Goal: Information Seeking & Learning: Learn about a topic

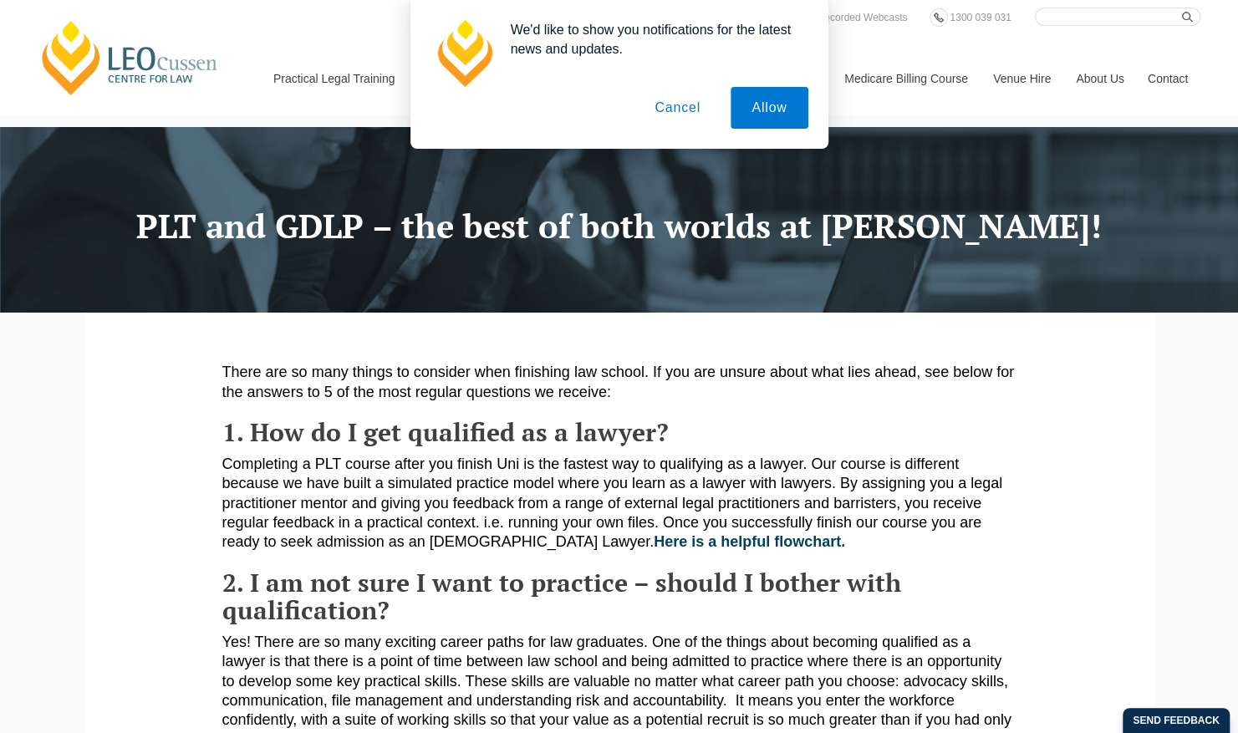
click at [677, 112] on button "Cancel" at bounding box center [677, 108] width 88 height 42
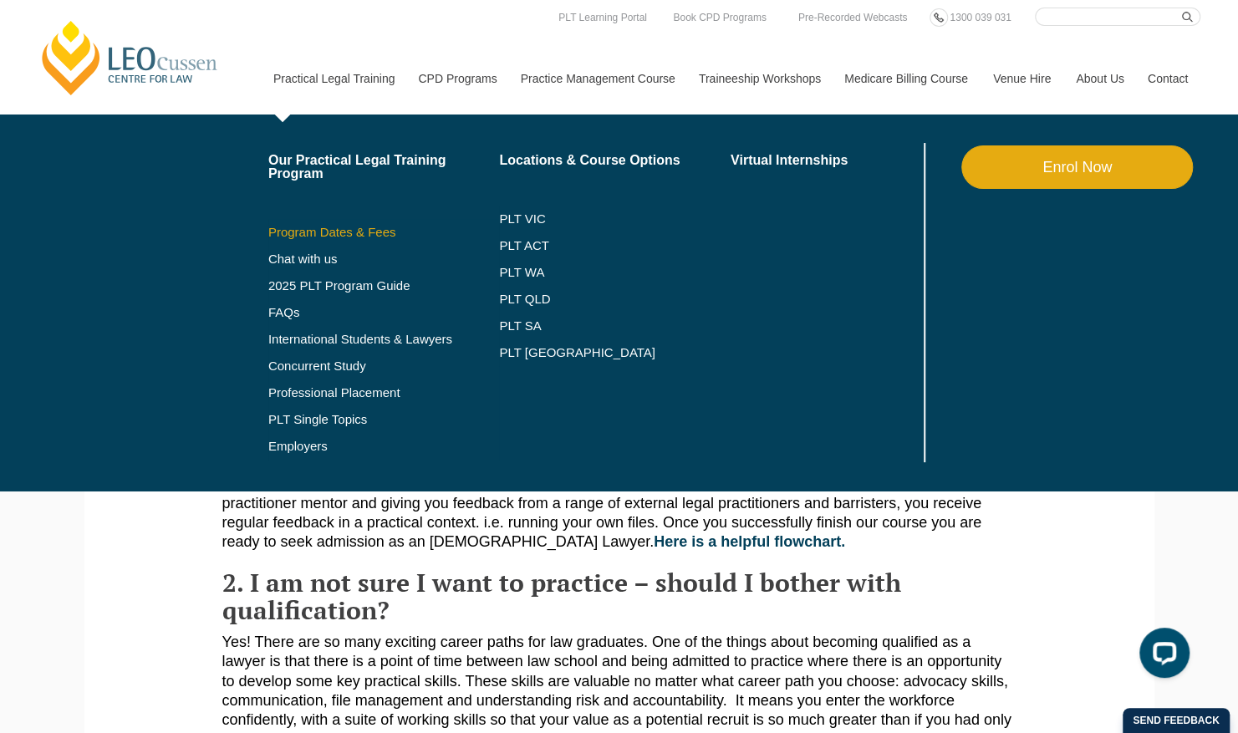
click at [341, 233] on link "Program Dates & Fees" at bounding box center [383, 232] width 231 height 13
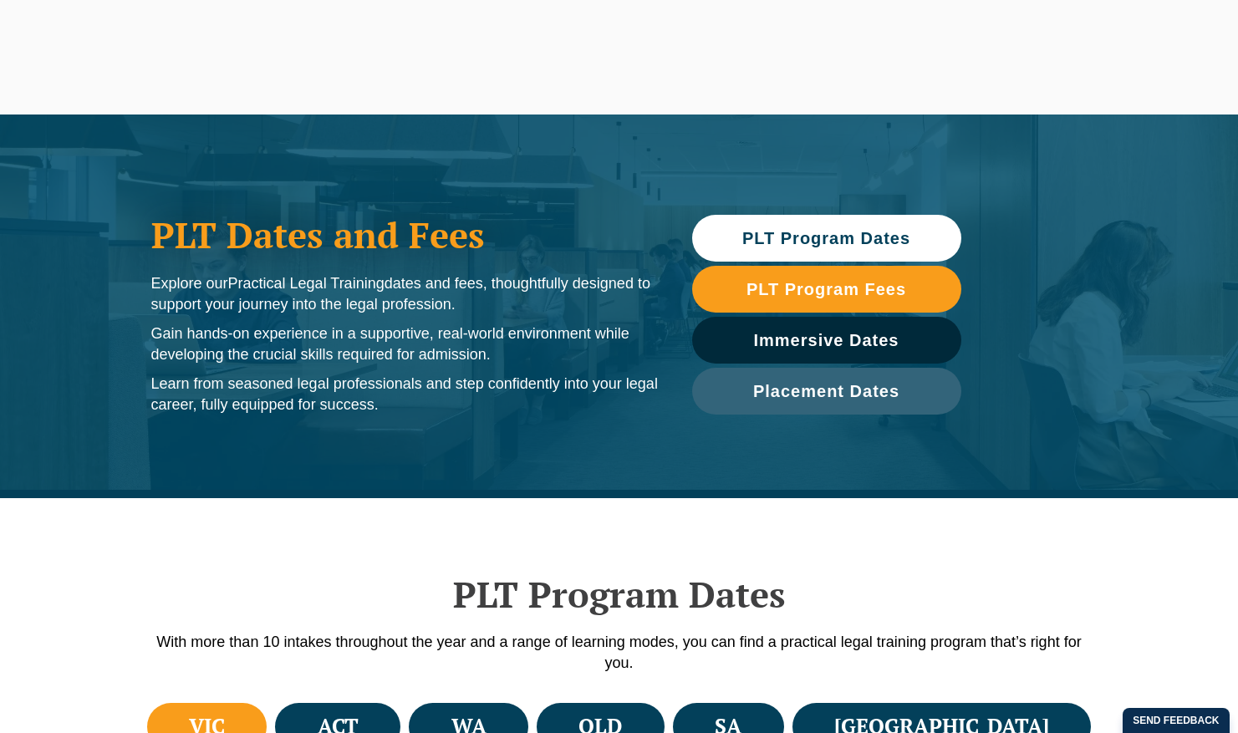
click at [784, 703] on li "SA" at bounding box center [728, 727] width 111 height 48
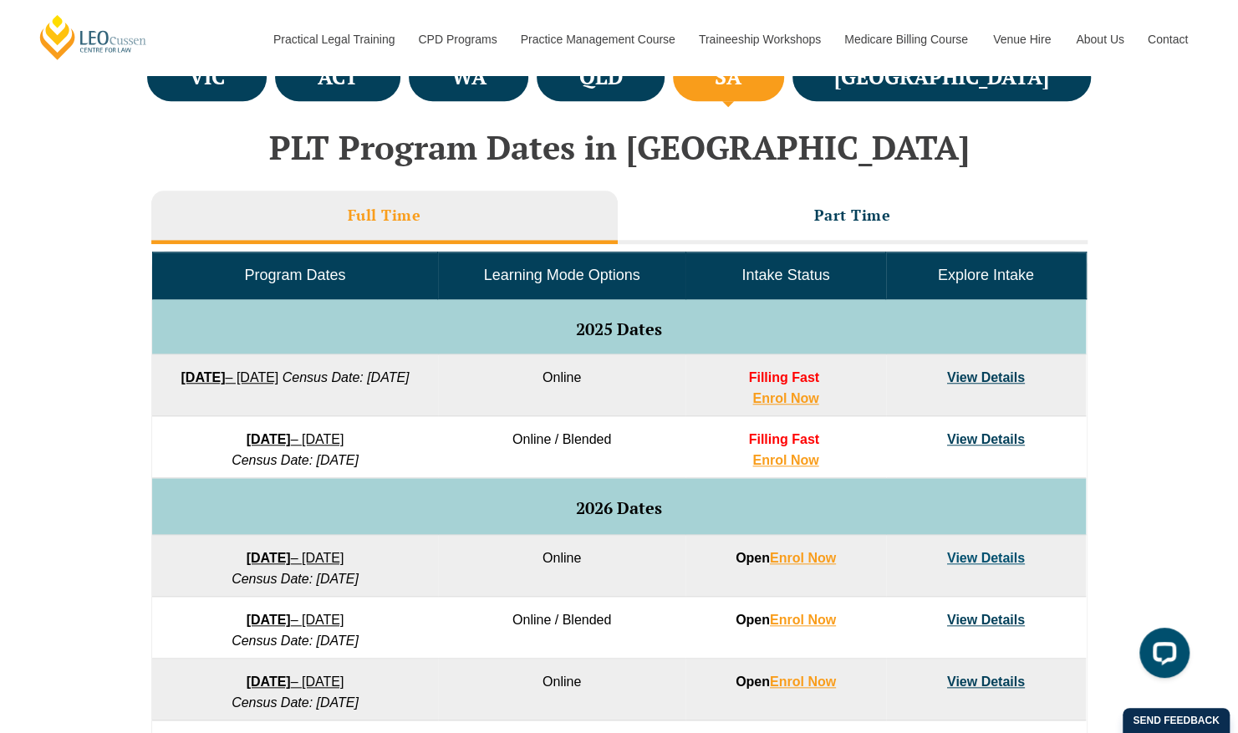
click at [225, 371] on strong "[DATE]" at bounding box center [202, 377] width 44 height 14
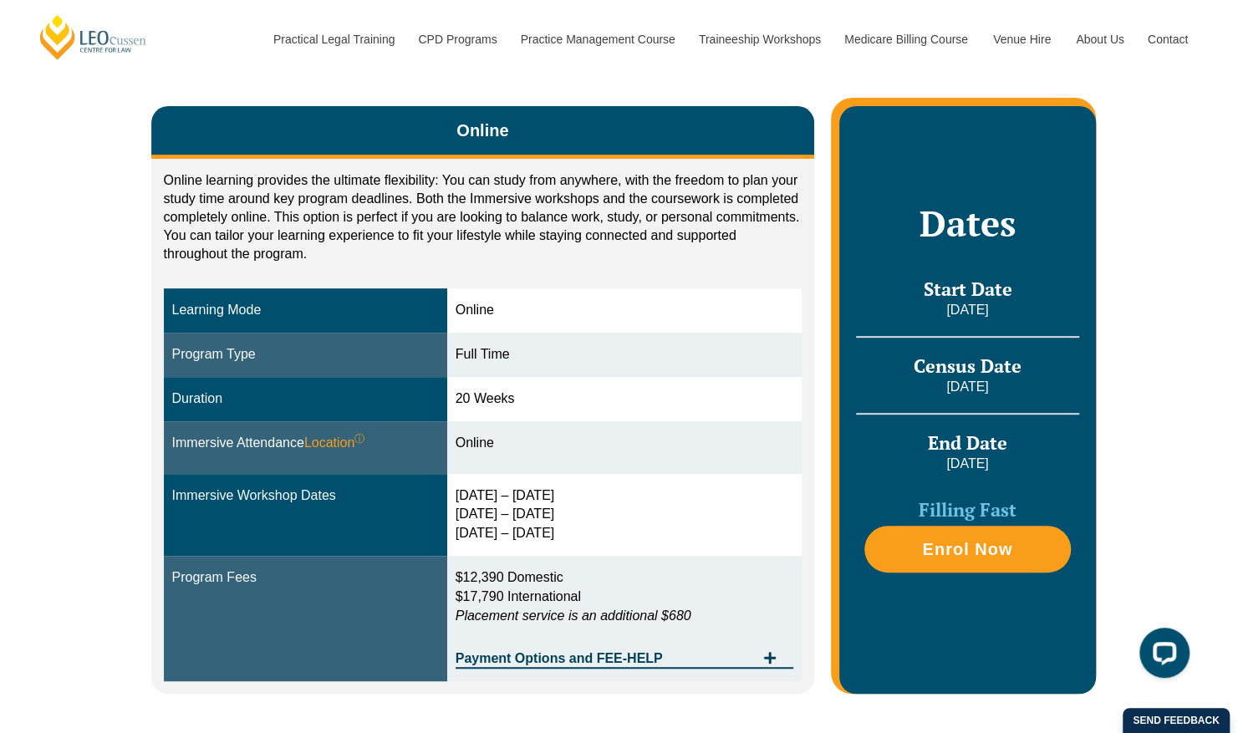
scroll to position [271, 0]
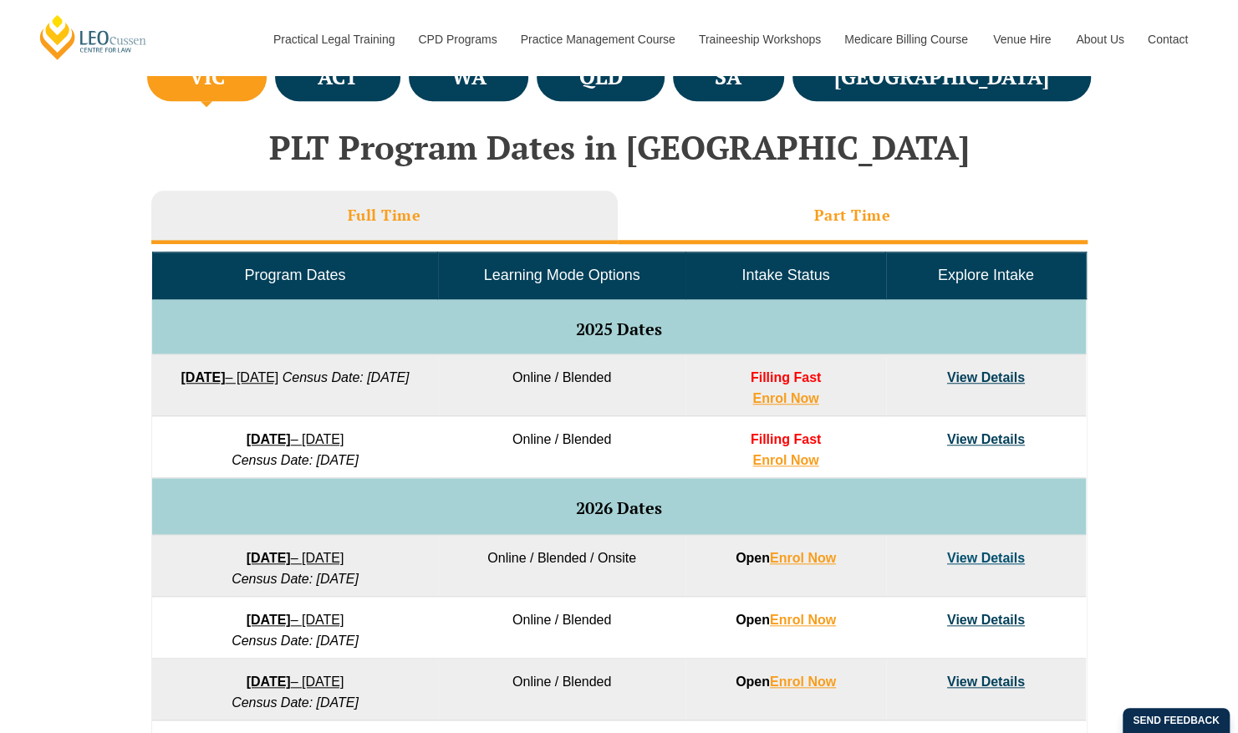
click at [844, 209] on h3 "Part Time" at bounding box center [852, 215] width 77 height 19
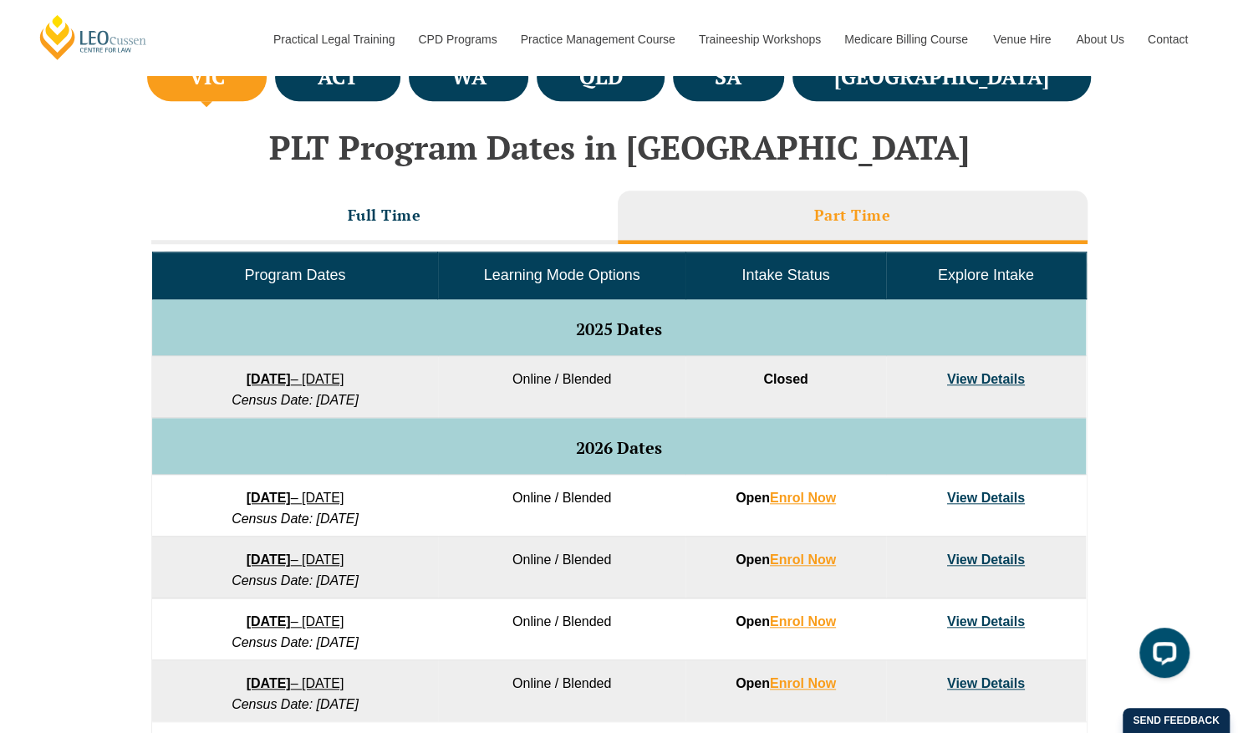
click at [291, 376] on strong "8 September 2025" at bounding box center [269, 379] width 44 height 14
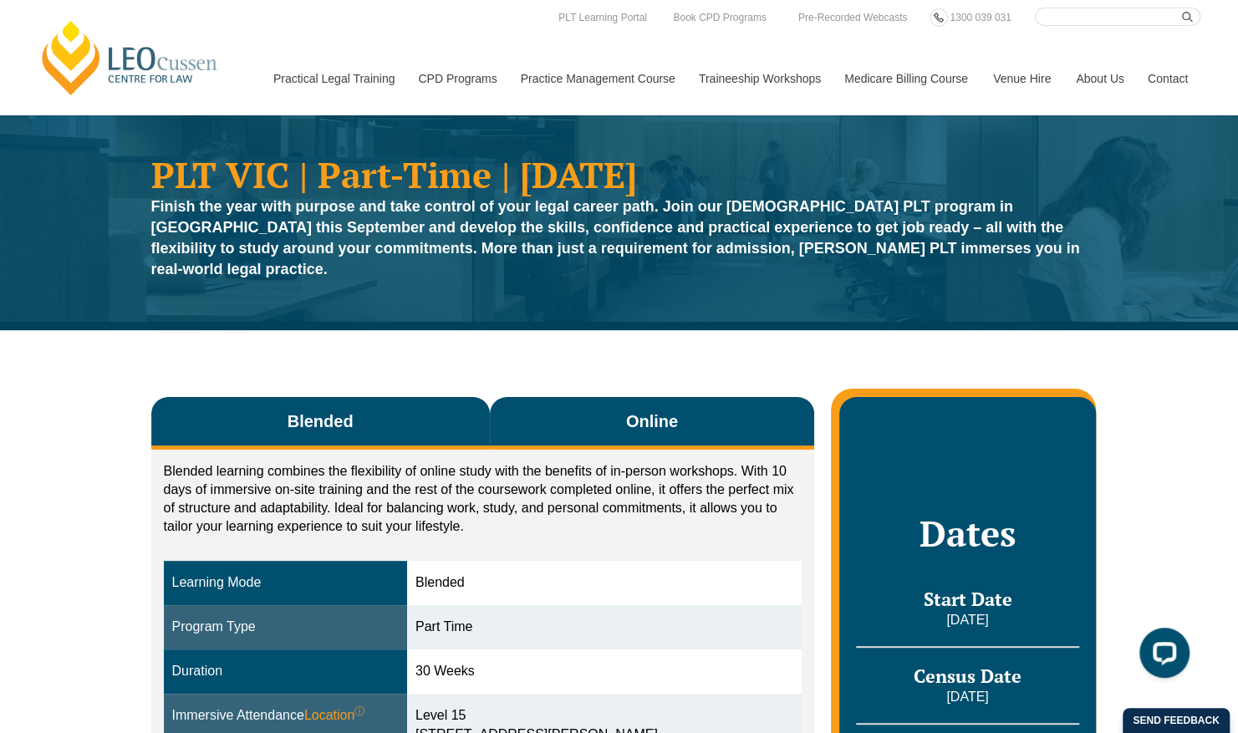
click at [663, 409] on span "Online" at bounding box center [652, 420] width 52 height 23
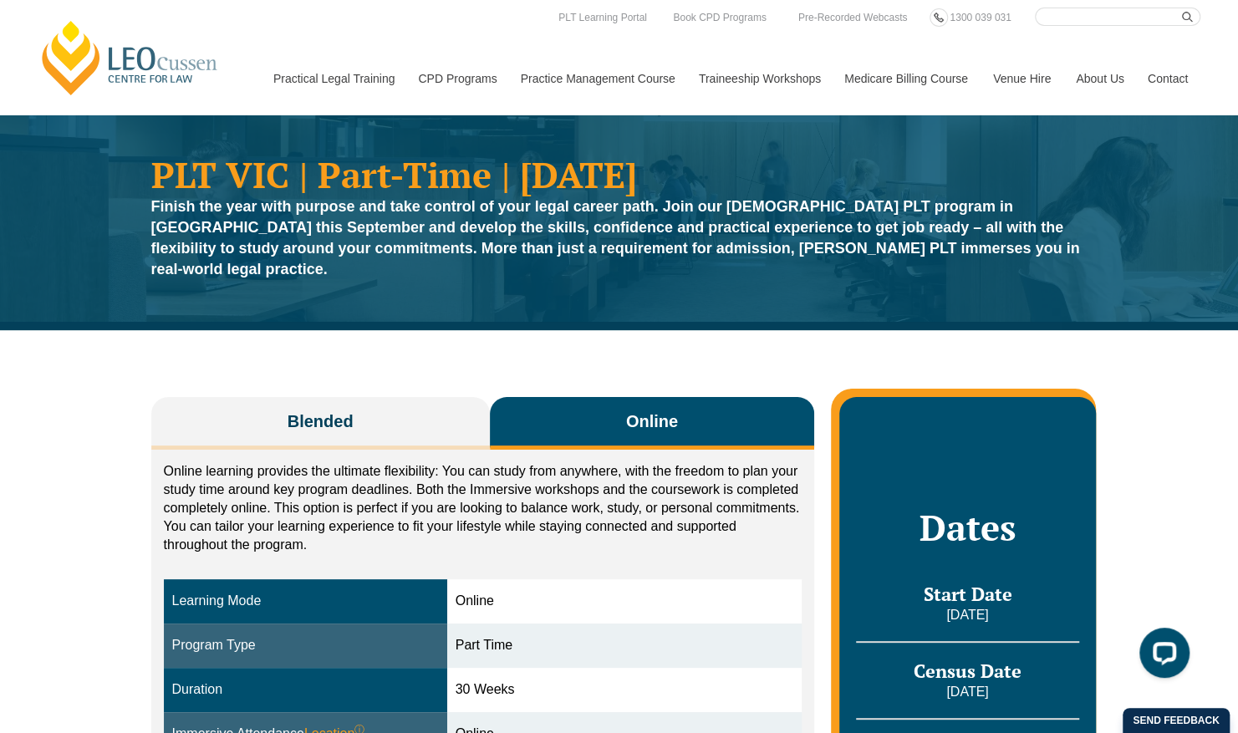
click at [663, 409] on span "Online" at bounding box center [652, 420] width 52 height 23
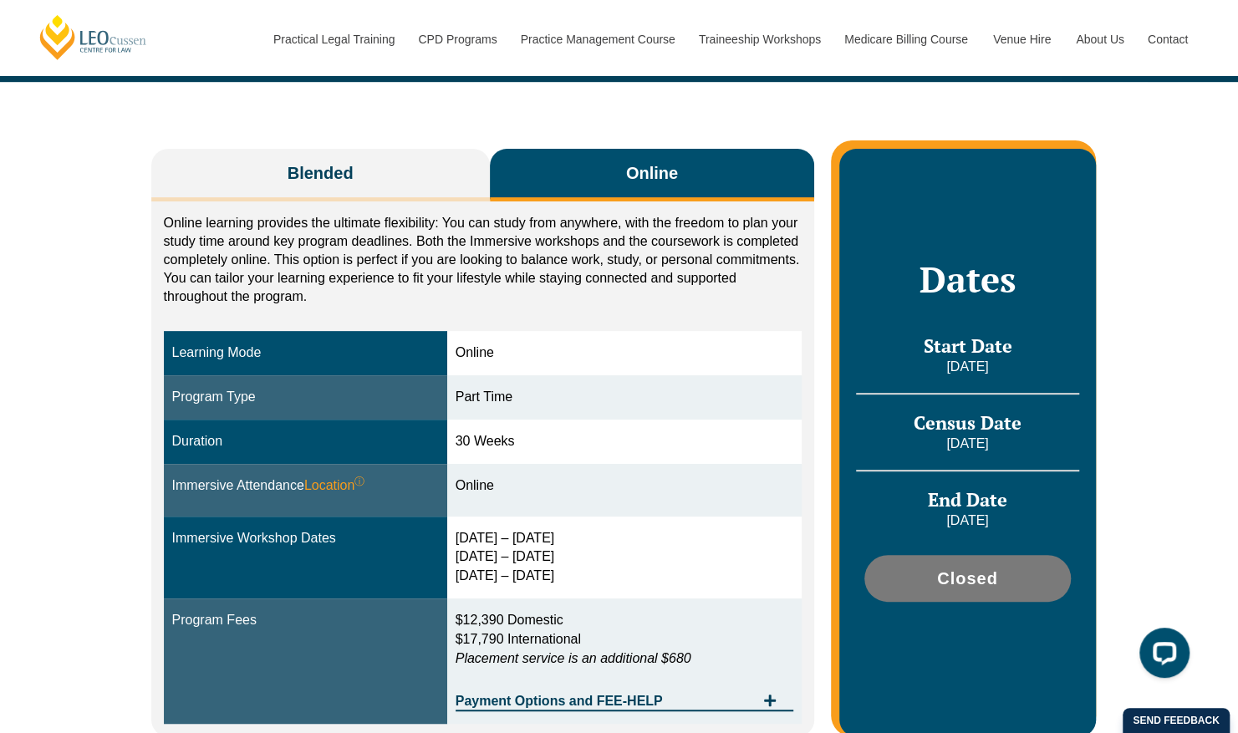
scroll to position [249, 0]
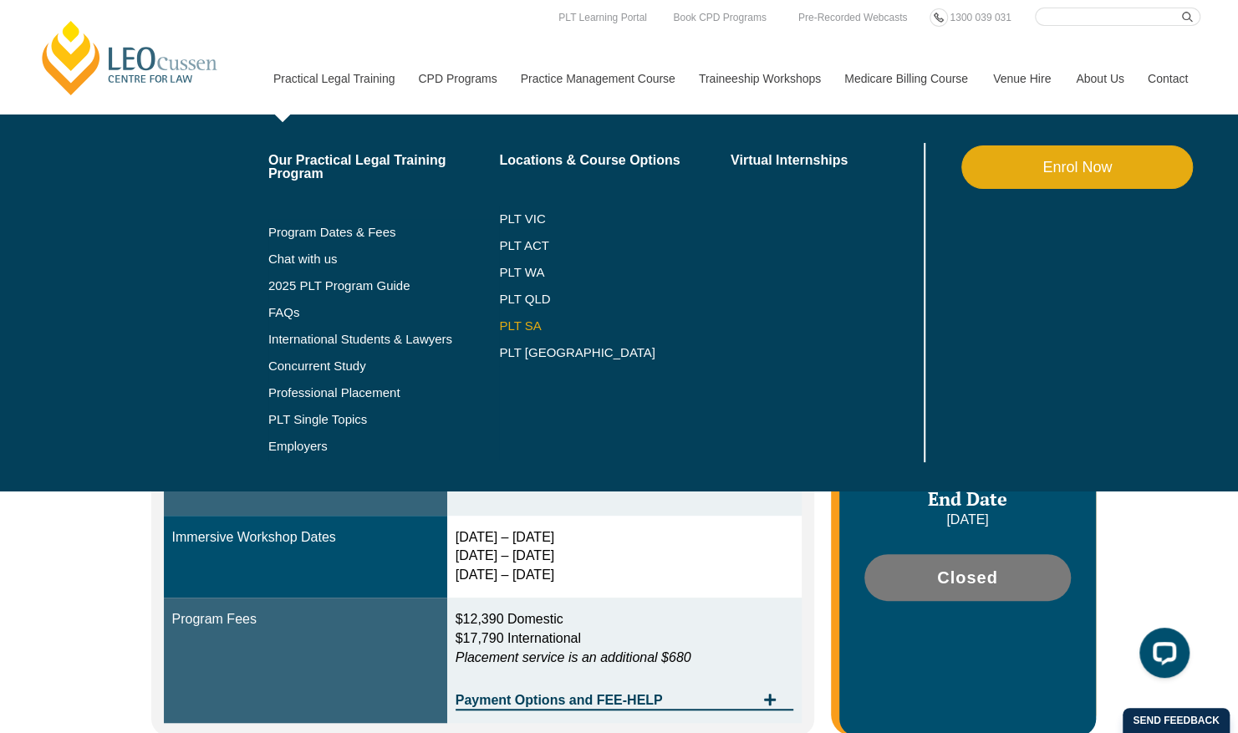
click at [525, 324] on link "PLT SA" at bounding box center [614, 325] width 231 height 13
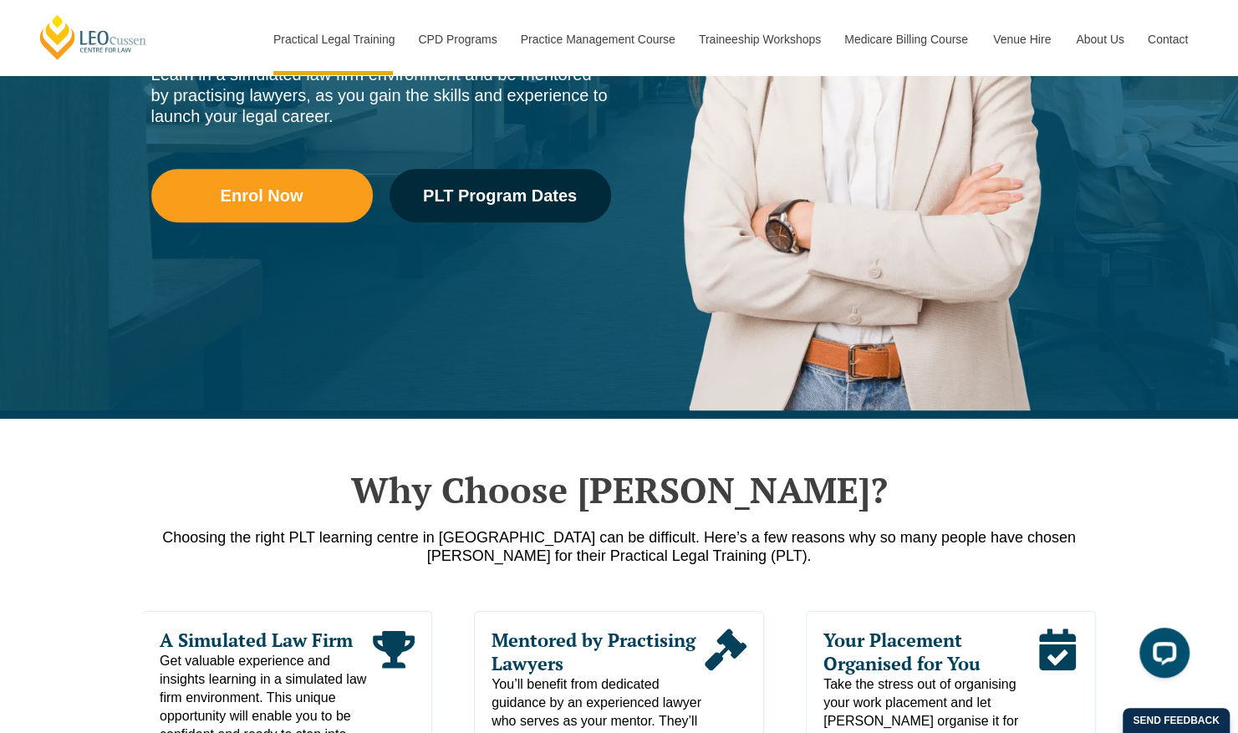
scroll to position [430, 0]
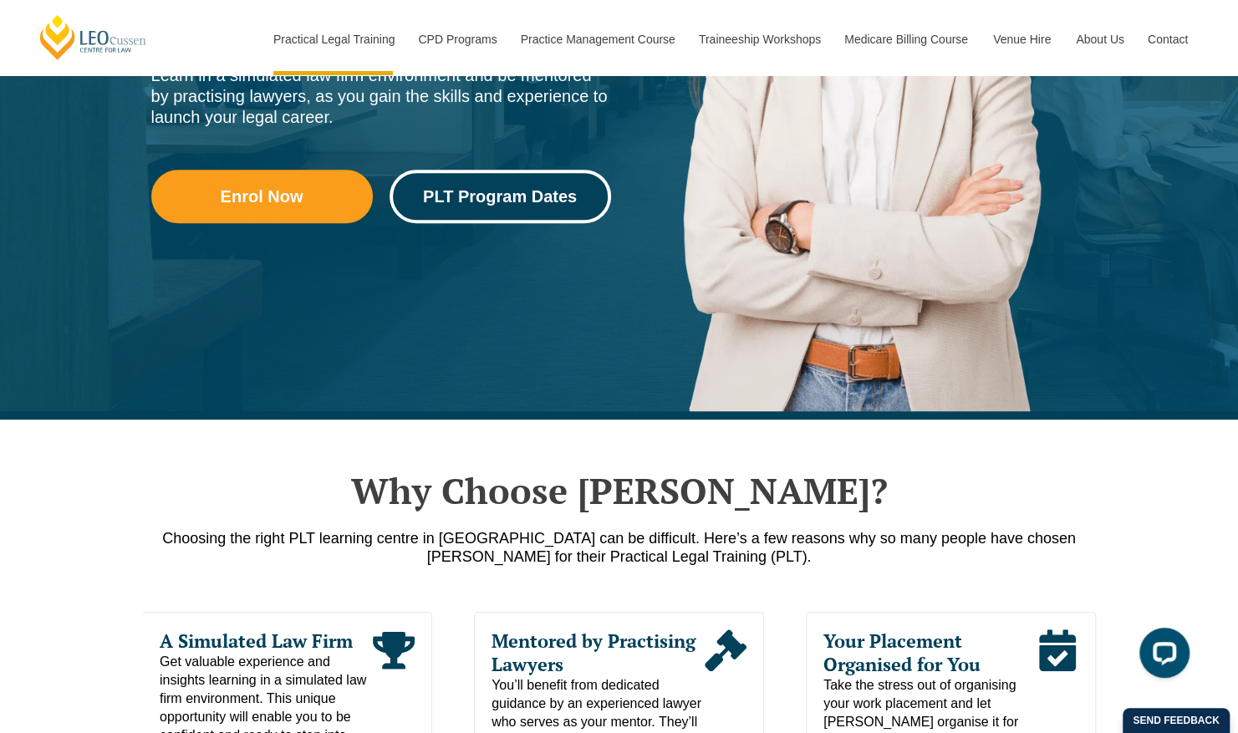
click at [498, 216] on link "PLT Program Dates" at bounding box center [499, 196] width 221 height 53
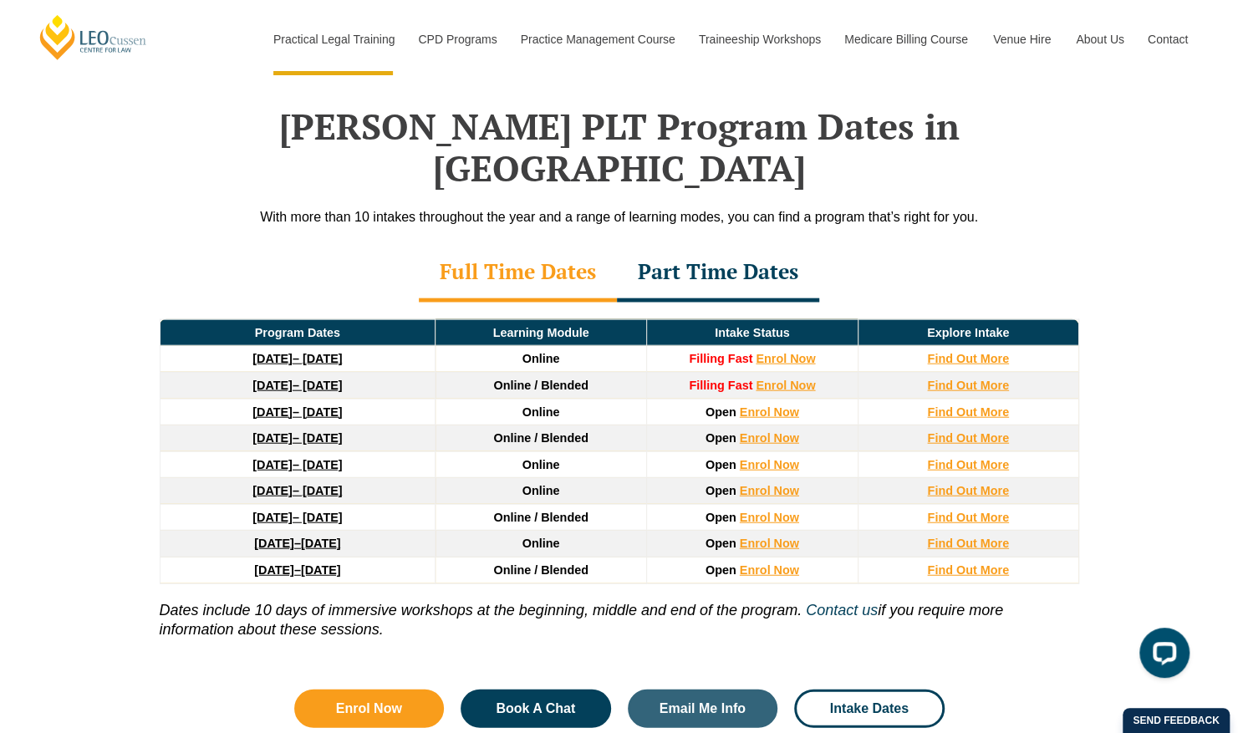
scroll to position [2131, 0]
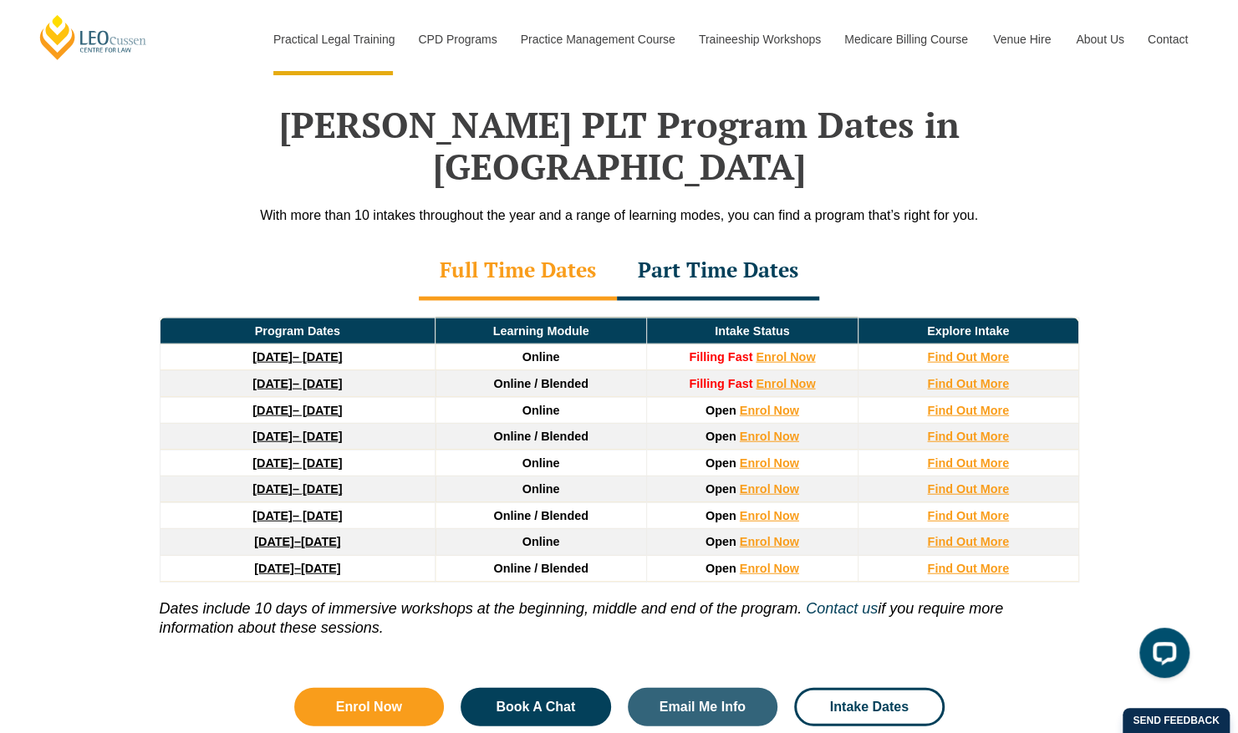
click at [693, 242] on div "Part Time Dates" at bounding box center [718, 271] width 202 height 58
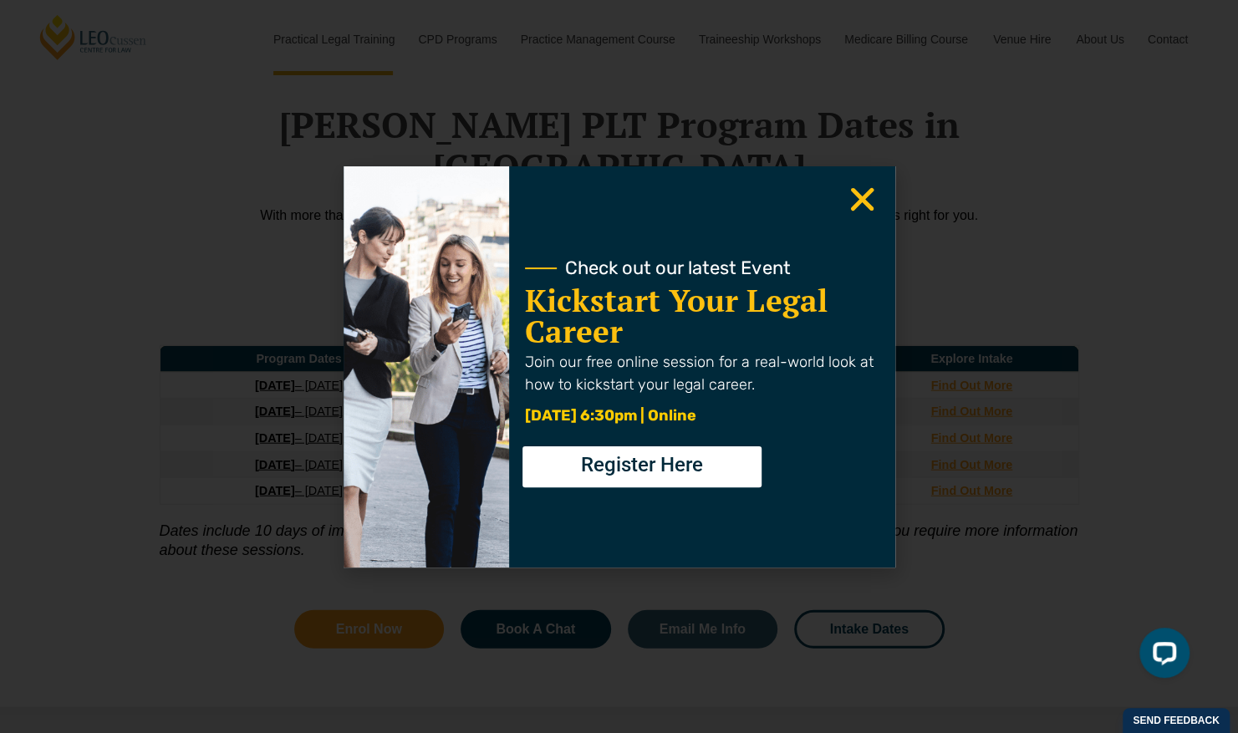
click at [857, 194] on use "Close" at bounding box center [861, 198] width 23 height 23
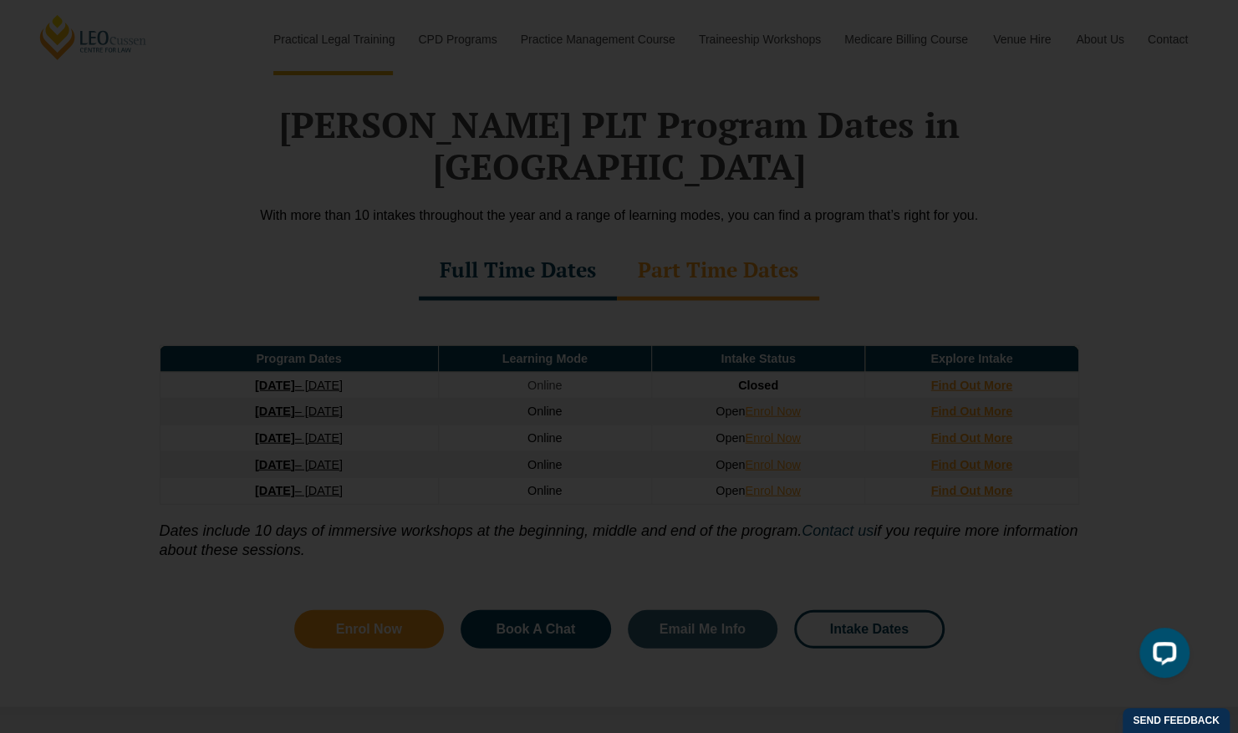
click at [852, 196] on icon "Close" at bounding box center [862, 199] width 33 height 33
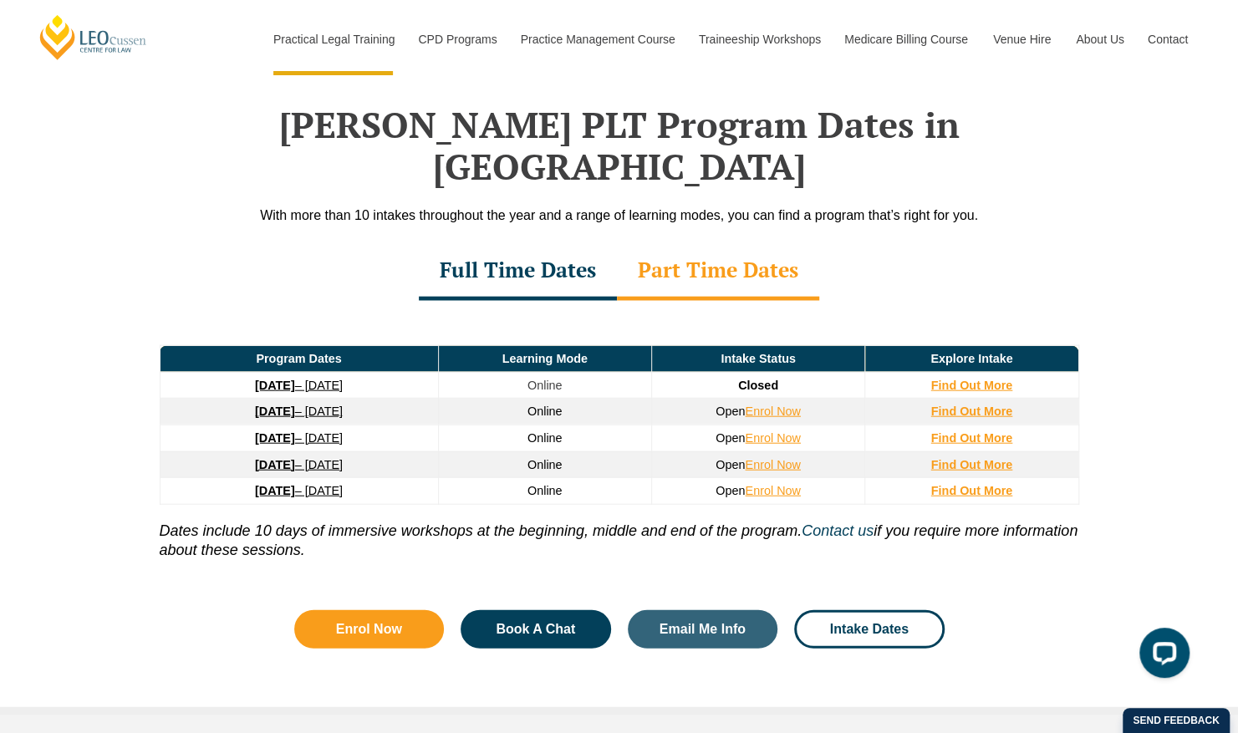
click at [473, 242] on div "Full Time Dates" at bounding box center [518, 271] width 198 height 58
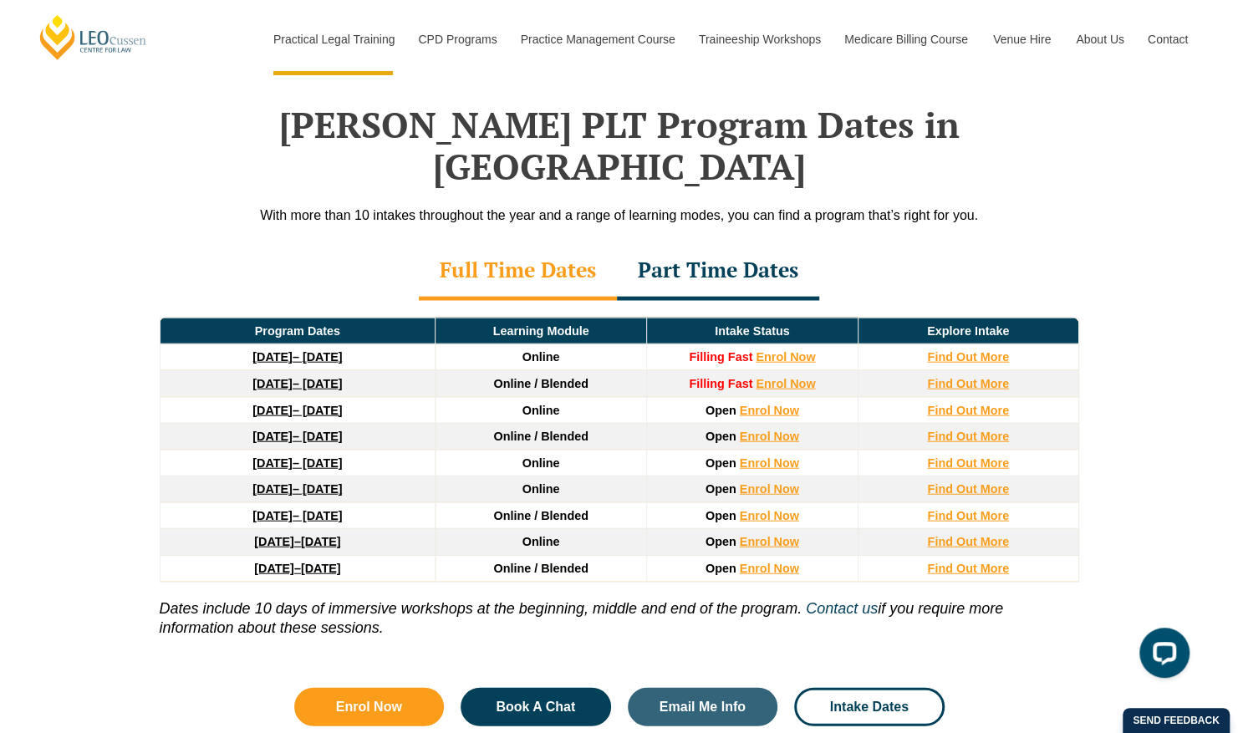
click at [313, 350] on link "22 September 2025 – 20 February 2026" at bounding box center [296, 356] width 89 height 13
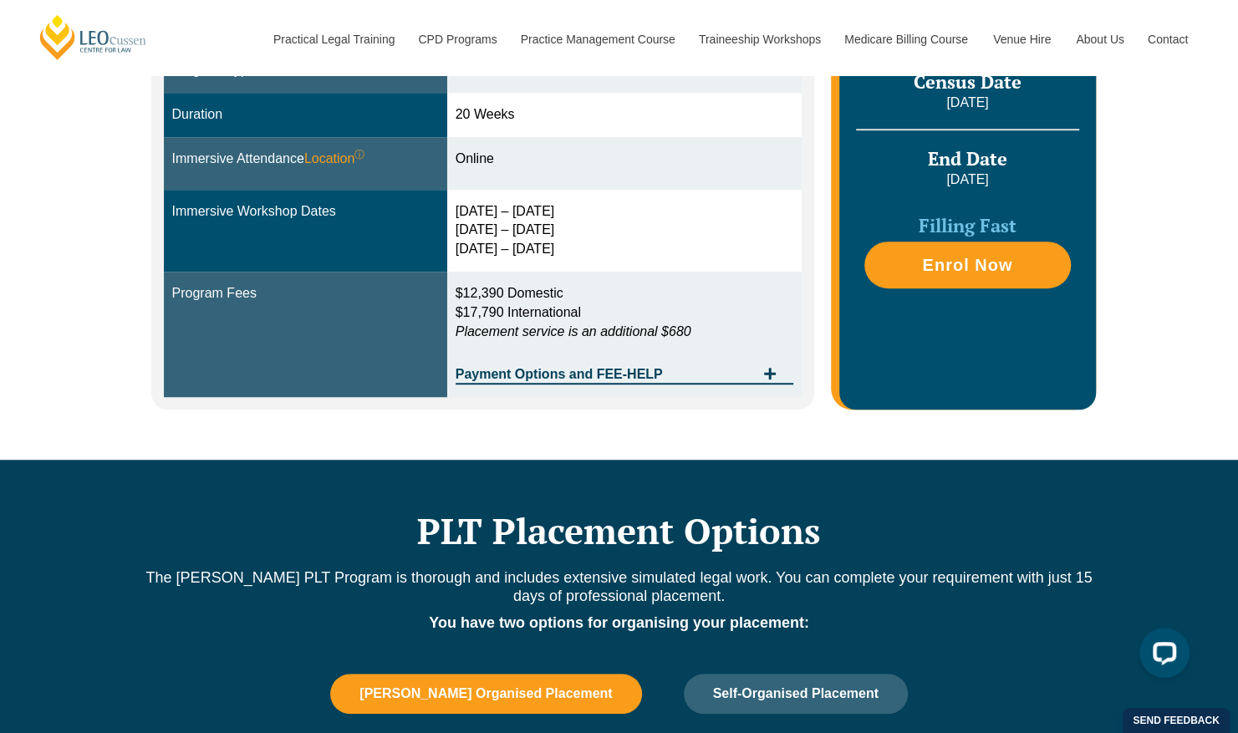
scroll to position [631, 0]
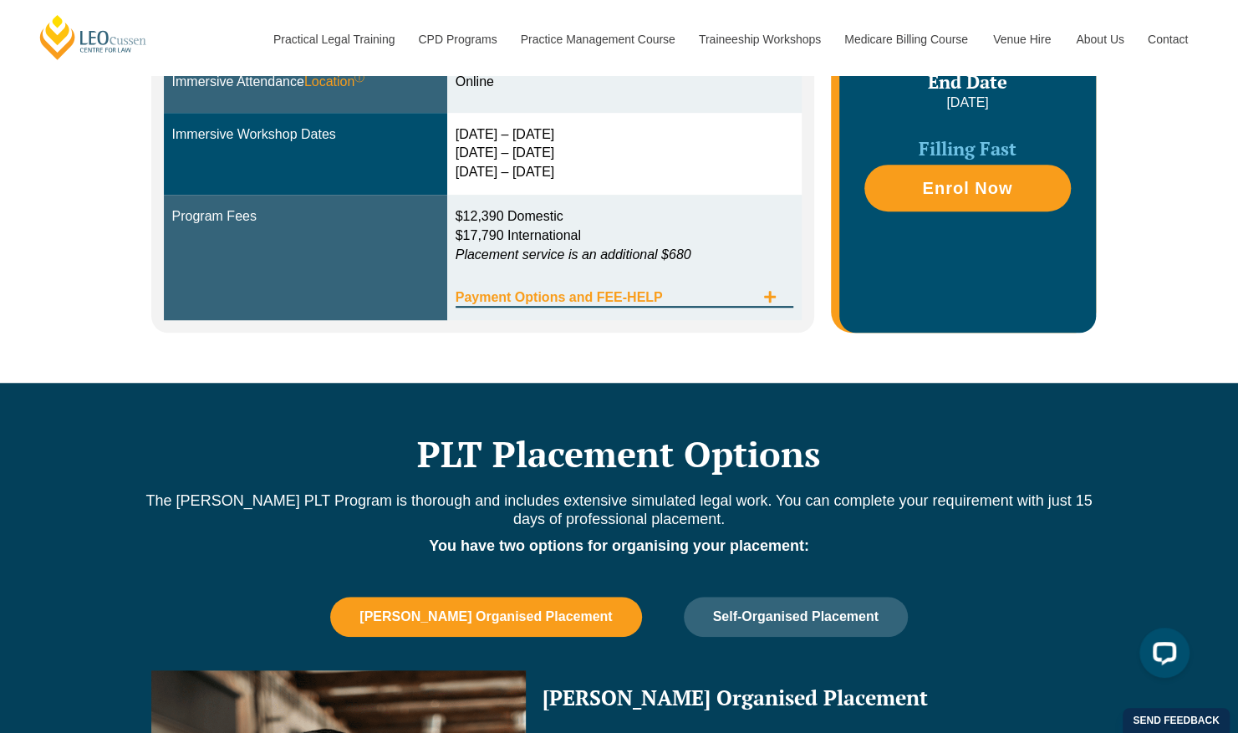
click at [772, 292] on icon "Tabs. Open items with Enter or Space, close with Escape and navigate using the …" at bounding box center [769, 296] width 13 height 13
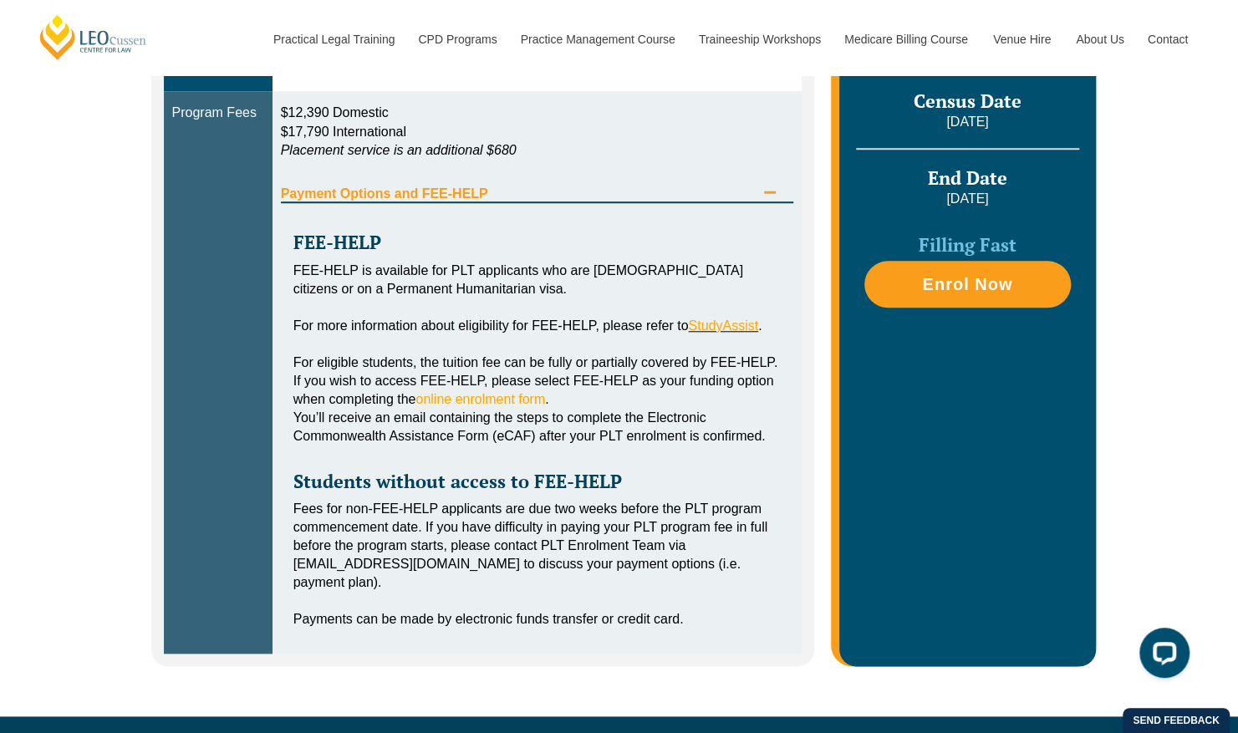
scroll to position [778, 0]
